Goal: Entertainment & Leisure: Consume media (video, audio)

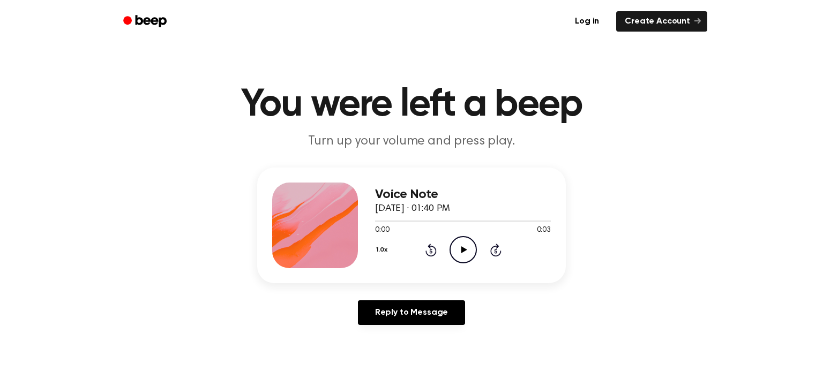
click at [455, 247] on icon "Play Audio" at bounding box center [463, 249] width 27 height 27
click at [466, 247] on icon "Play Audio" at bounding box center [463, 249] width 27 height 27
click at [464, 241] on icon "Play Audio" at bounding box center [463, 249] width 27 height 27
click at [462, 252] on icon at bounding box center [464, 249] width 6 height 7
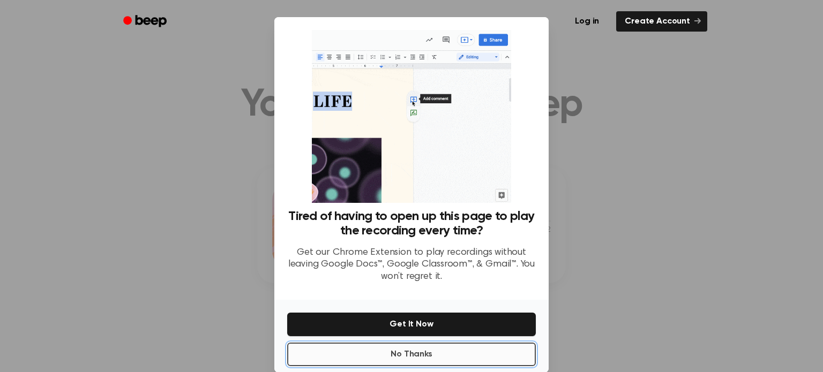
click at [449, 356] on button "No Thanks" at bounding box center [411, 355] width 249 height 24
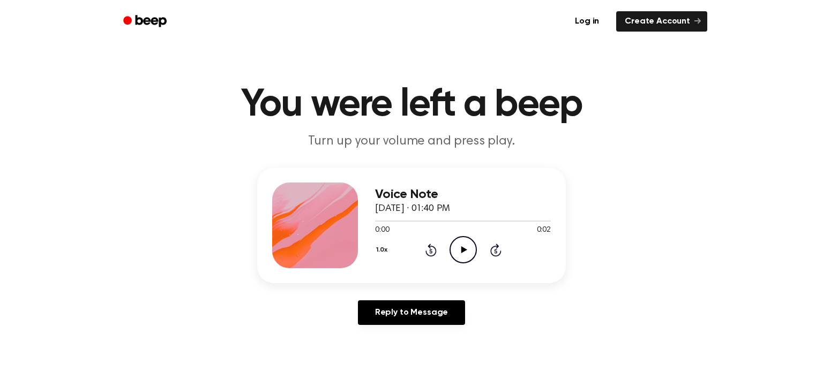
click at [465, 249] on icon at bounding box center [464, 249] width 6 height 7
click at [458, 245] on icon "Play Audio" at bounding box center [463, 249] width 27 height 27
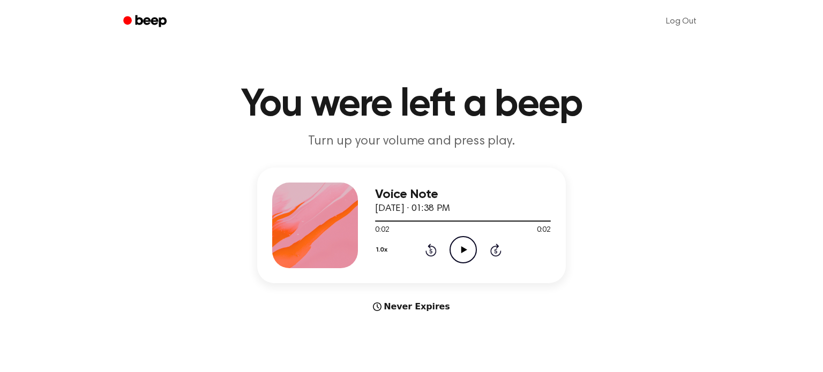
click at [457, 259] on icon "Play Audio" at bounding box center [463, 249] width 27 height 27
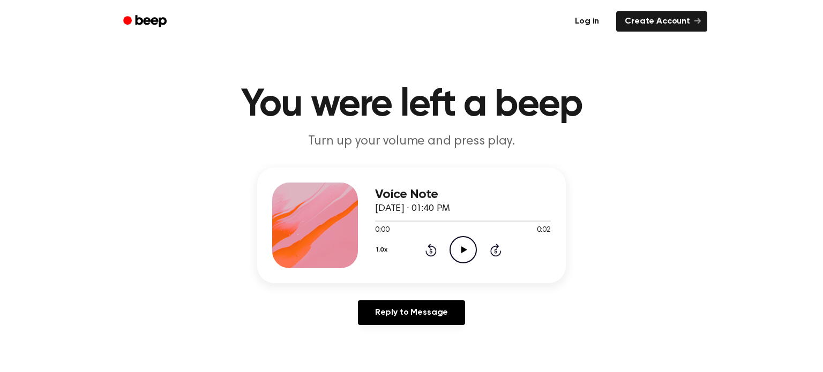
click at [594, 19] on link "Log in" at bounding box center [587, 21] width 46 height 25
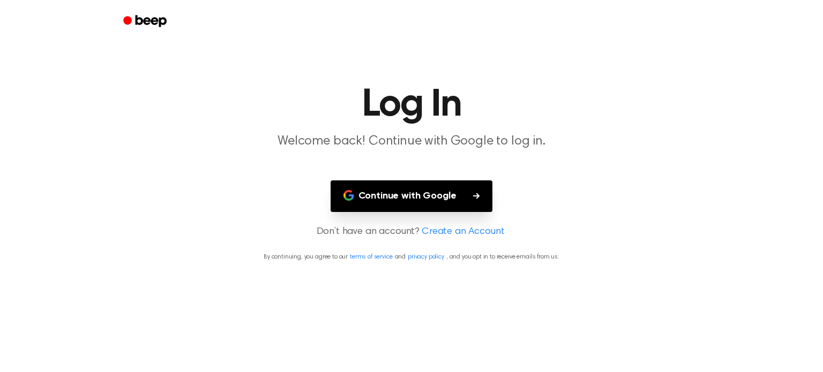
click at [429, 191] on button "Continue with Google" at bounding box center [412, 197] width 162 height 32
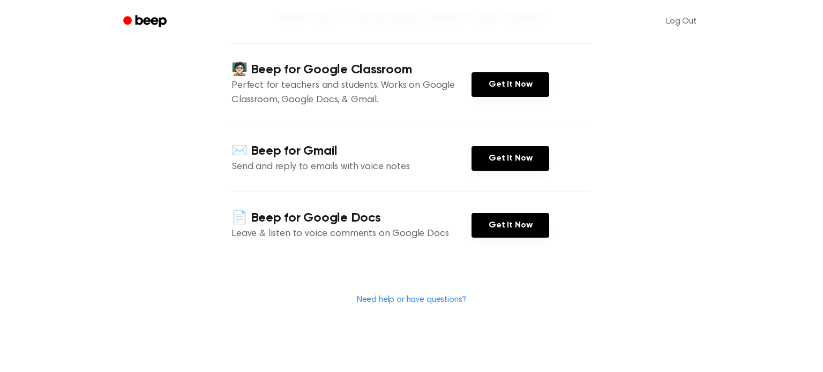
scroll to position [123, 0]
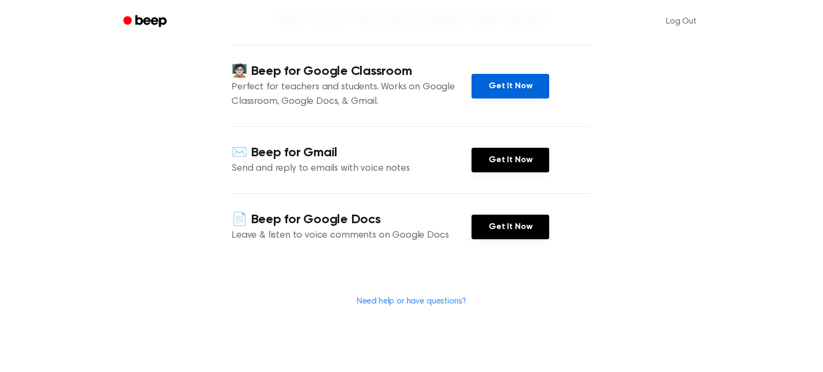
click at [501, 74] on link "Get It Now" at bounding box center [511, 86] width 78 height 25
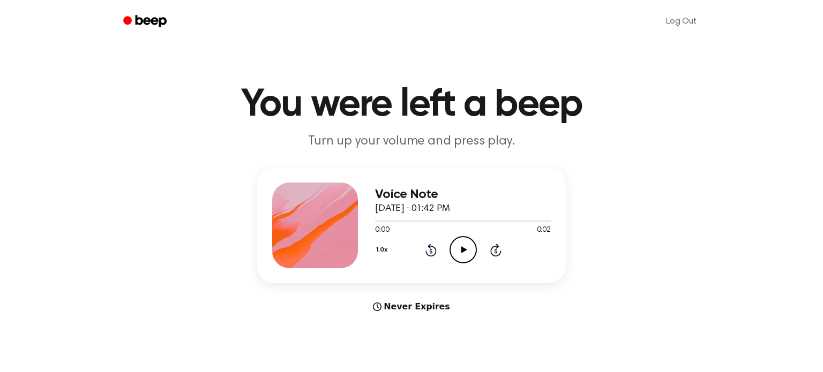
click at [461, 242] on icon "Play Audio" at bounding box center [463, 249] width 27 height 27
click at [467, 247] on icon "Play Audio" at bounding box center [463, 249] width 27 height 27
click at [461, 245] on icon "Play Audio" at bounding box center [463, 249] width 27 height 27
click at [461, 245] on icon "Pause Audio" at bounding box center [463, 249] width 27 height 27
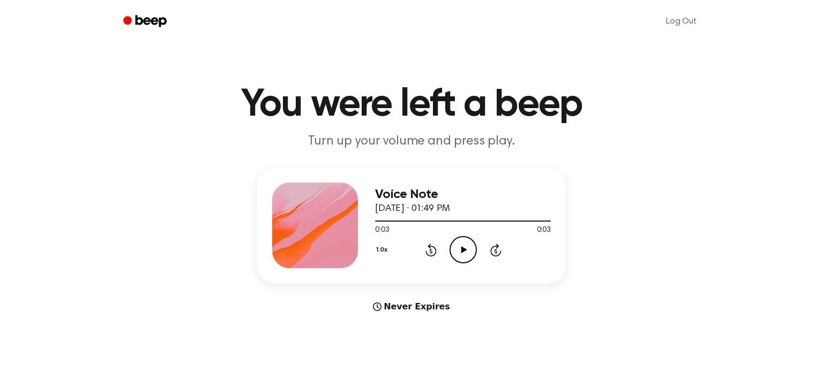
click at [461, 245] on icon "Play Audio" at bounding box center [463, 249] width 27 height 27
click at [463, 234] on div "0:00 0:03" at bounding box center [463, 230] width 176 height 11
drag, startPoint x: 463, startPoint y: 234, endPoint x: 464, endPoint y: 245, distance: 10.7
click at [464, 245] on div "Voice Note [DATE] · 01:47 PM 0:00 0:03 Your browser does not support the [objec…" at bounding box center [463, 226] width 176 height 86
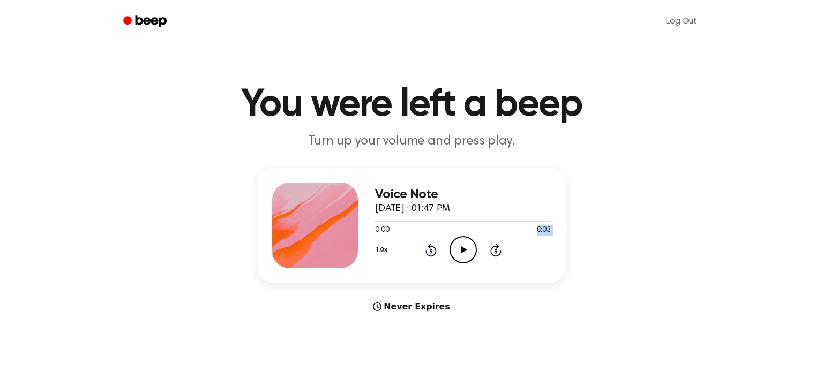
click at [464, 245] on icon "Play Audio" at bounding box center [463, 249] width 27 height 27
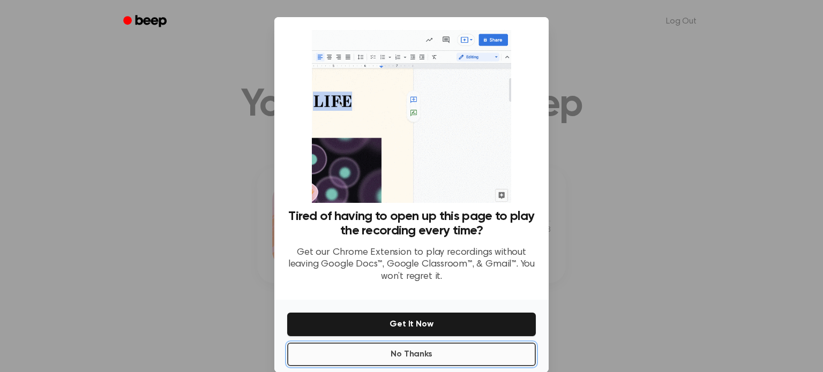
click at [477, 346] on button "No Thanks" at bounding box center [411, 355] width 249 height 24
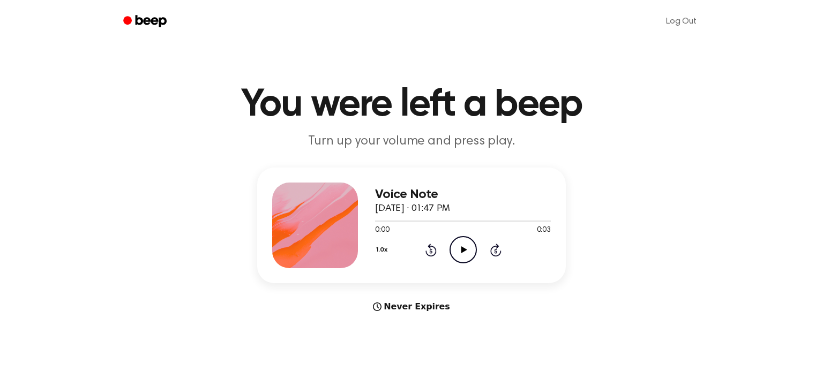
click at [466, 250] on icon at bounding box center [464, 249] width 6 height 7
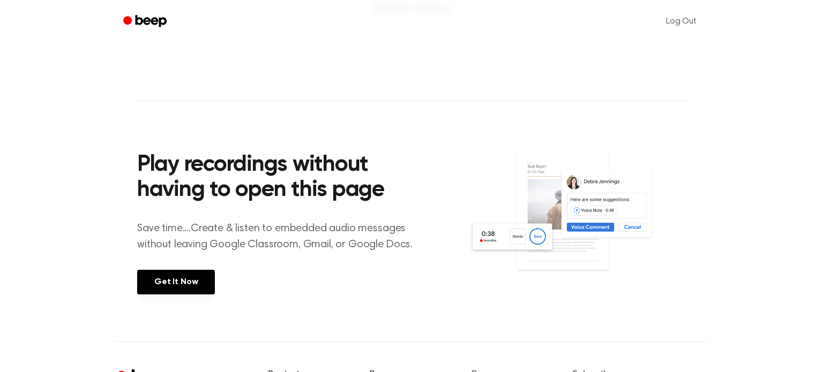
scroll to position [300, 0]
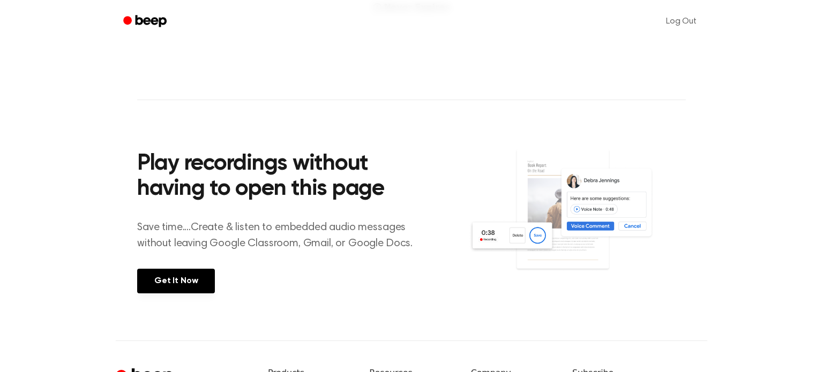
click at [529, 243] on img at bounding box center [577, 220] width 217 height 144
click at [597, 212] on img at bounding box center [577, 220] width 217 height 144
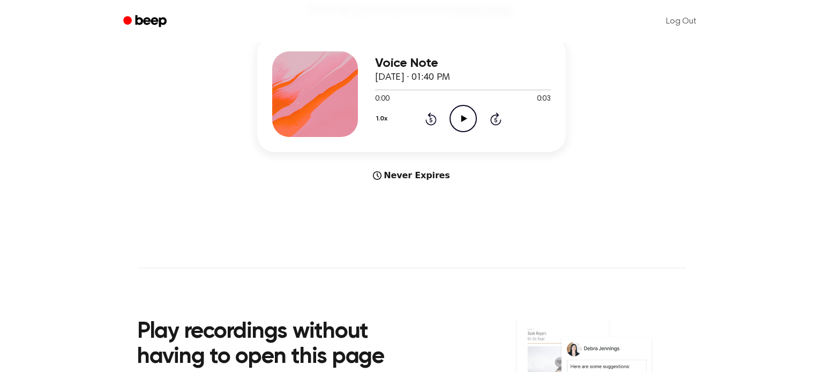
scroll to position [116, 0]
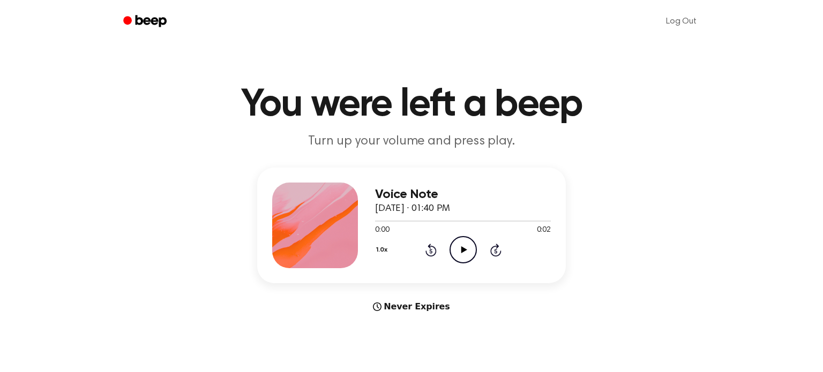
click at [468, 242] on icon "Play Audio" at bounding box center [463, 249] width 27 height 27
click at [459, 253] on icon "Play Audio" at bounding box center [463, 249] width 27 height 27
click at [463, 248] on icon at bounding box center [464, 249] width 6 height 7
click at [475, 250] on icon "Play Audio" at bounding box center [463, 249] width 27 height 27
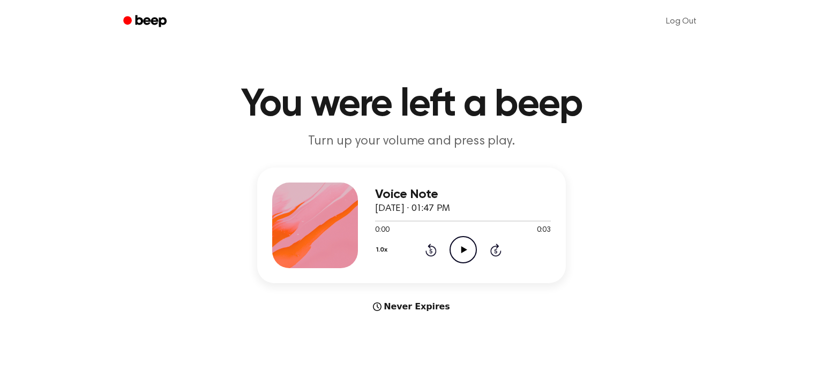
click at [461, 242] on icon "Play Audio" at bounding box center [463, 249] width 27 height 27
click at [459, 238] on icon "Pause Audio" at bounding box center [463, 249] width 27 height 27
click at [459, 238] on icon "Play Audio" at bounding box center [463, 249] width 27 height 27
click at [462, 249] on icon at bounding box center [464, 249] width 6 height 7
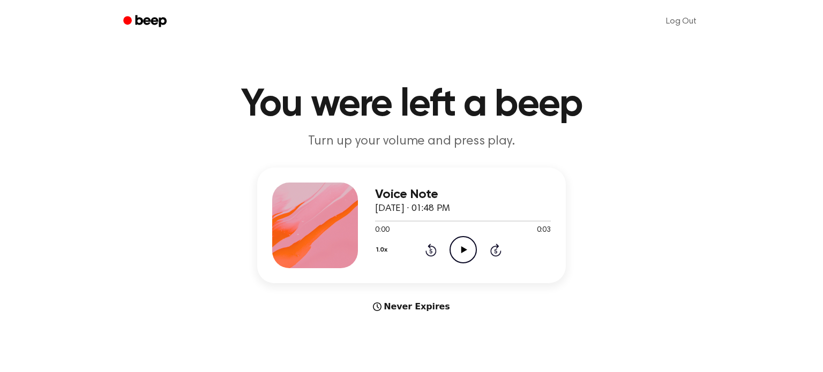
click at [458, 244] on icon "Play Audio" at bounding box center [463, 249] width 27 height 27
click at [462, 241] on icon "Pause Audio" at bounding box center [463, 249] width 27 height 27
click at [462, 239] on icon "Play Audio" at bounding box center [463, 249] width 27 height 27
click at [463, 252] on icon at bounding box center [464, 249] width 6 height 7
click at [472, 247] on icon "Play Audio" at bounding box center [463, 249] width 27 height 27
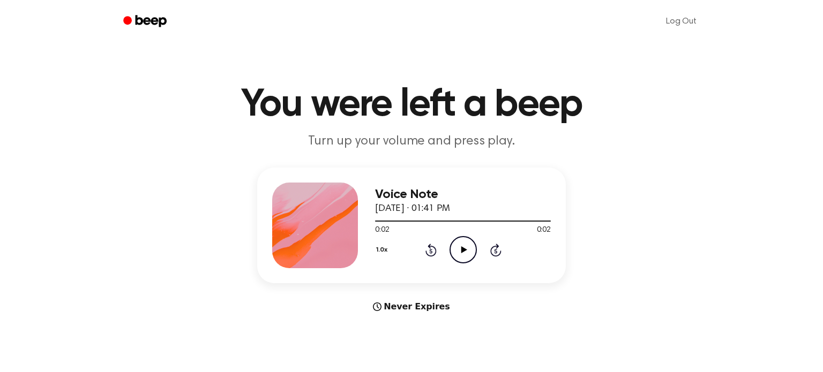
click at [462, 247] on icon "Play Audio" at bounding box center [463, 249] width 27 height 27
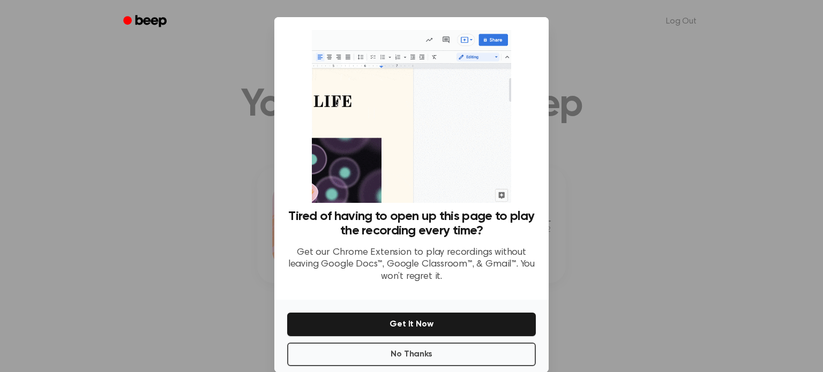
scroll to position [17, 0]
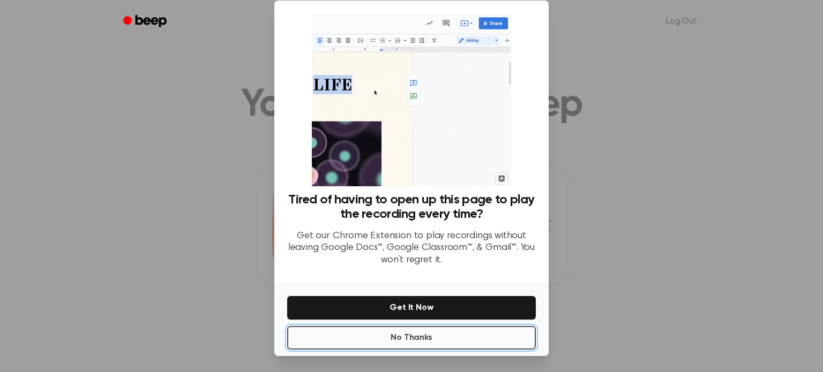
click at [485, 340] on button "No Thanks" at bounding box center [411, 338] width 249 height 24
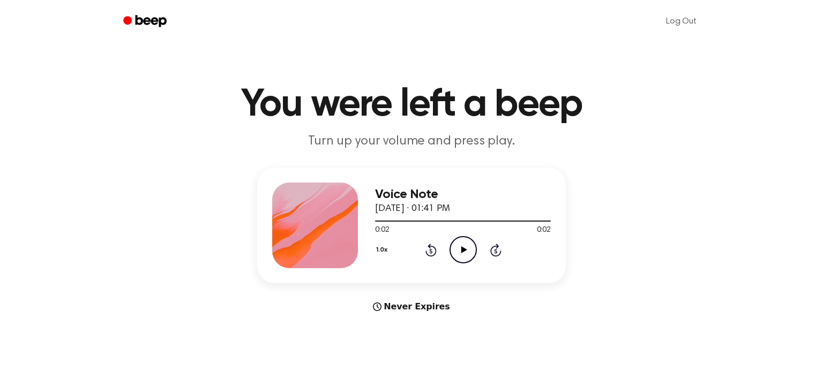
click at [457, 250] on icon "Play Audio" at bounding box center [463, 249] width 27 height 27
click at [464, 251] on icon at bounding box center [464, 249] width 6 height 7
click at [384, 249] on button "1.0x" at bounding box center [383, 250] width 16 height 18
click at [404, 292] on div "0.8x" at bounding box center [395, 295] width 41 height 20
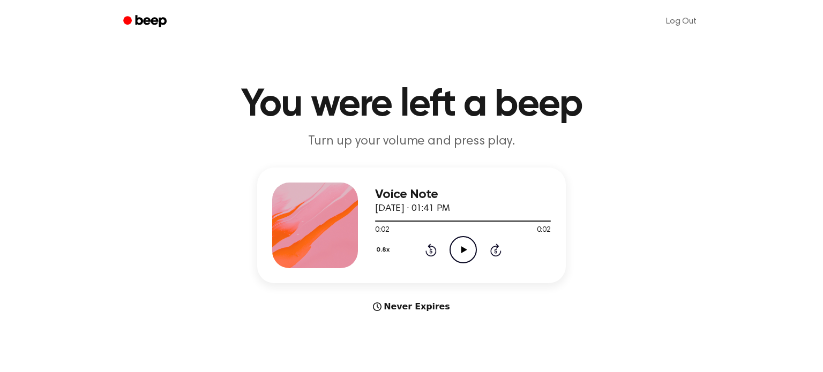
click at [464, 257] on icon "Play Audio" at bounding box center [463, 249] width 27 height 27
